Goal: Information Seeking & Learning: Check status

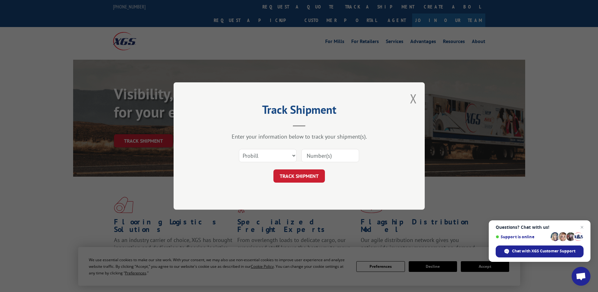
click at [252, 164] on div "Select category... Probill BOL PO" at bounding box center [299, 155] width 188 height 21
click at [252, 158] on select "Select category... Probill BOL PO" at bounding box center [268, 155] width 58 height 13
select select "po"
click at [239, 149] on select "Select category... Probill BOL PO" at bounding box center [268, 155] width 58 height 13
paste input "10519837"
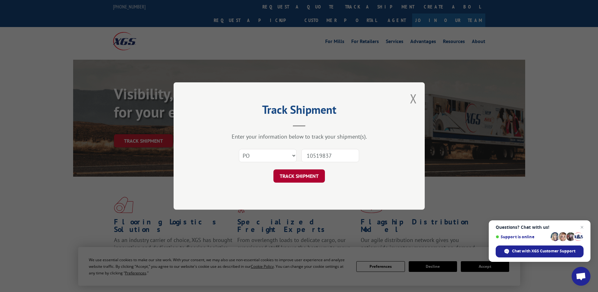
type input "10519837"
click at [306, 174] on button "TRACK SHIPMENT" at bounding box center [298, 175] width 51 height 13
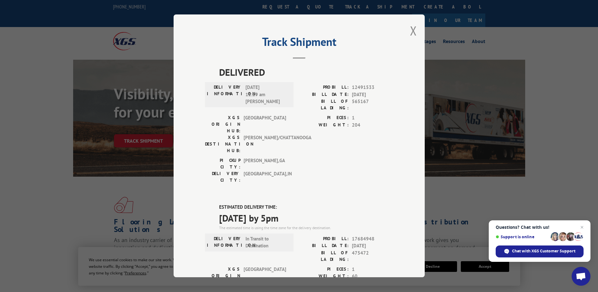
click at [410, 31] on button "Close modal" at bounding box center [413, 30] width 7 height 17
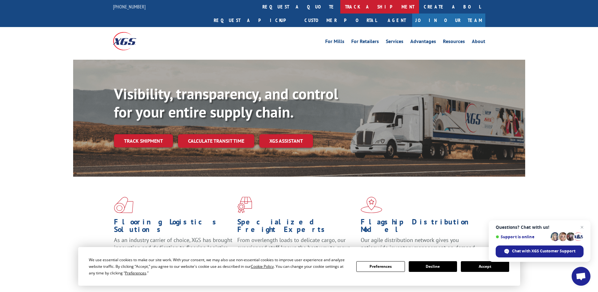
click at [340, 5] on link "track a shipment" at bounding box center [379, 6] width 79 height 13
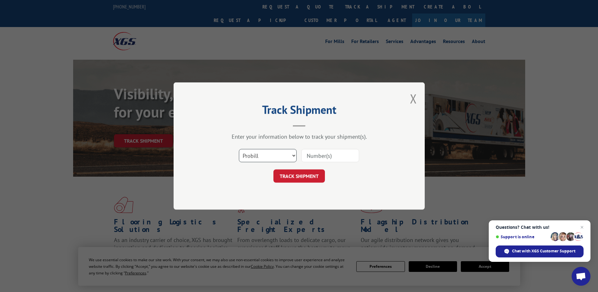
click at [254, 151] on select "Select category... Probill BOL PO" at bounding box center [268, 155] width 58 height 13
select select "po"
click at [239, 149] on select "Select category... Probill BOL PO" at bounding box center [268, 155] width 58 height 13
paste input "10519872"
type input "10519872"
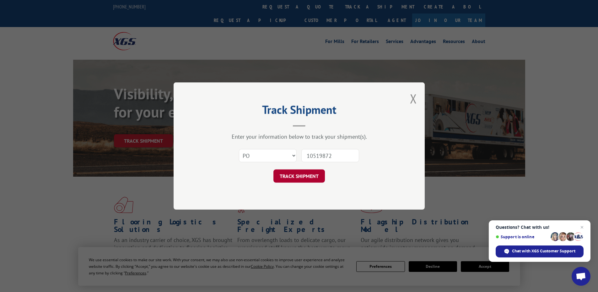
click at [300, 182] on button "TRACK SHIPMENT" at bounding box center [298, 175] width 51 height 13
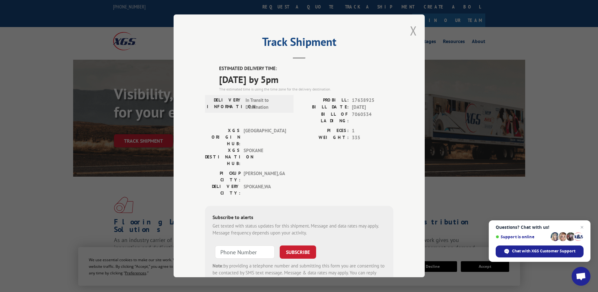
click at [412, 31] on button "Close modal" at bounding box center [413, 30] width 7 height 17
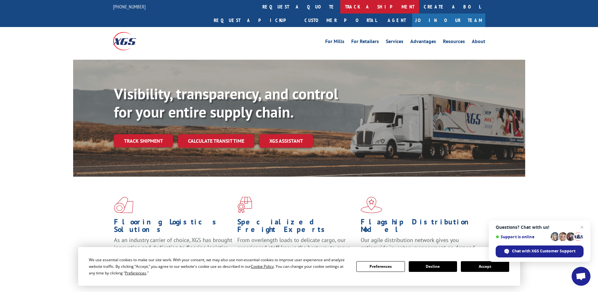
click at [340, 10] on link "track a shipment" at bounding box center [379, 6] width 79 height 13
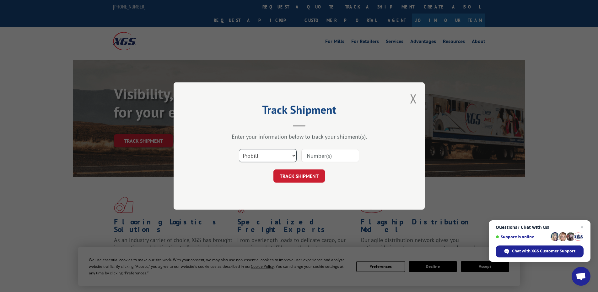
click at [251, 157] on select "Select category... Probill BOL PO" at bounding box center [268, 155] width 58 height 13
select select "po"
click at [239, 149] on select "Select category... Probill BOL PO" at bounding box center [268, 155] width 58 height 13
drag, startPoint x: 330, startPoint y: 147, endPoint x: 316, endPoint y: 164, distance: 22.0
drag, startPoint x: 316, startPoint y: 164, endPoint x: 308, endPoint y: 157, distance: 10.9
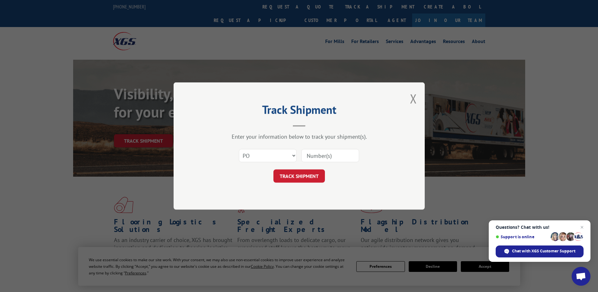
paste input "14511675"
type input "14511675"
click at [302, 180] on button "TRACK SHIPMENT" at bounding box center [298, 175] width 51 height 13
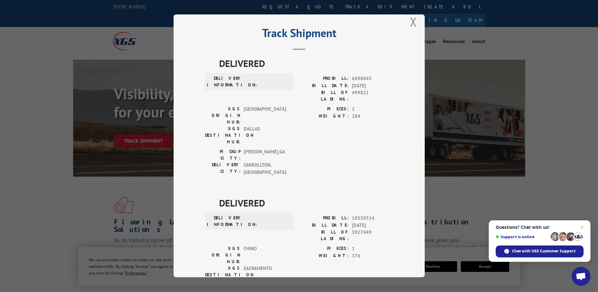
scroll to position [17, 0]
